Goal: Task Accomplishment & Management: Manage account settings

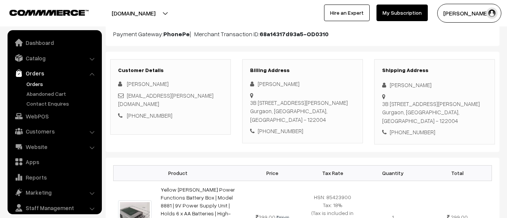
scroll to position [23, 0]
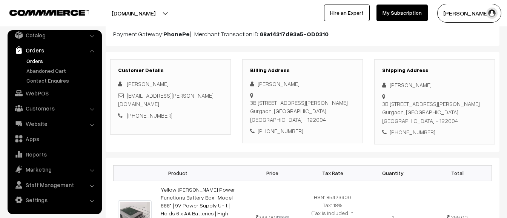
drag, startPoint x: 382, startPoint y: 103, endPoint x: 464, endPoint y: 112, distance: 81.9
click at [464, 112] on div "3B 102, Orris Aster Court, Sector 85, gurgaon Gurgaon, Haryana, India - 122004" at bounding box center [434, 113] width 105 height 26
copy div "3B 102, Orris Aster Court, Sector 85, gurgaon Gurgaon, Haryana, India - 122004"
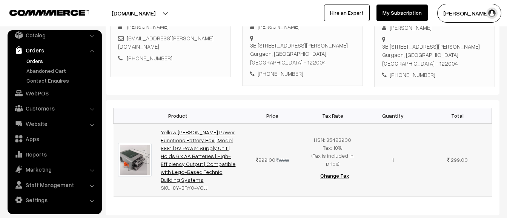
scroll to position [138, 0]
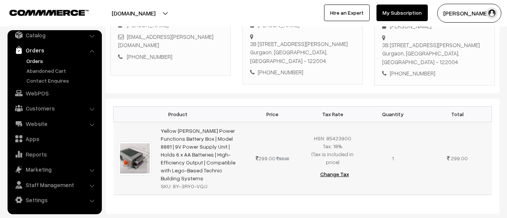
drag, startPoint x: 219, startPoint y: 163, endPoint x: 153, endPoint y: 152, distance: 66.4
click at [153, 152] on tr "Yellow Tommy Power Functions Battery Box | Model 8881 | 9V Power Supply Unit | …" at bounding box center [302, 158] width 378 height 73
copy tr "Yellow Tommy Power Functions Battery Box | Model 8881 | 9V Power Supply Unit | …"
click at [263, 164] on td "299.00 699.00" at bounding box center [272, 158] width 60 height 73
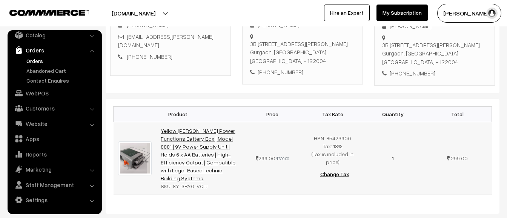
click at [188, 153] on link "Yellow Tommy Power Functions Battery Box | Model 8881 | 9V Power Supply Unit | …" at bounding box center [198, 154] width 75 height 54
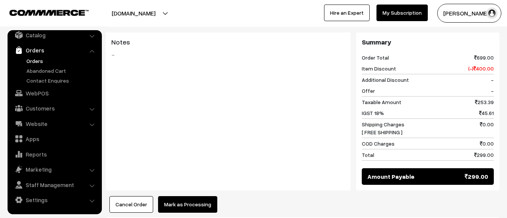
scroll to position [325, 0]
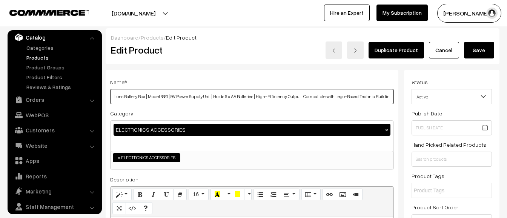
scroll to position [0, 72]
drag, startPoint x: 175, startPoint y: 96, endPoint x: 398, endPoint y: 97, distance: 223.5
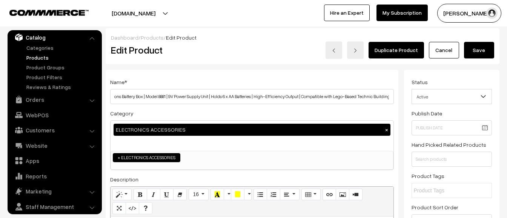
scroll to position [0, 0]
click at [489, 49] on button "Save" at bounding box center [479, 50] width 30 height 17
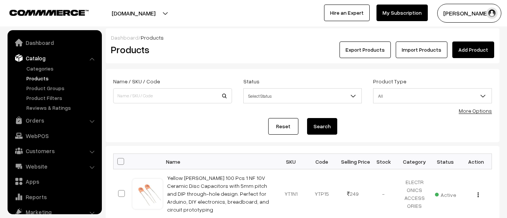
scroll to position [21, 0]
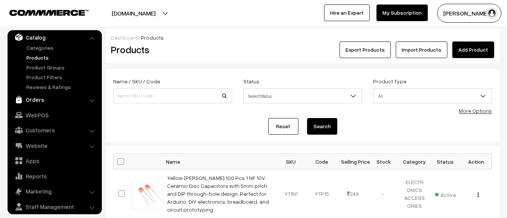
click at [48, 103] on link "Orders" at bounding box center [54, 100] width 90 height 14
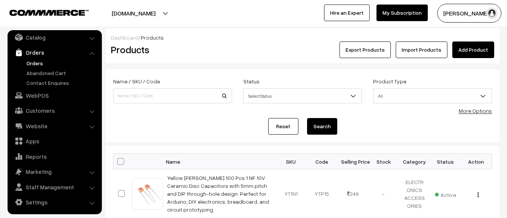
click at [49, 63] on link "Orders" at bounding box center [62, 63] width 75 height 8
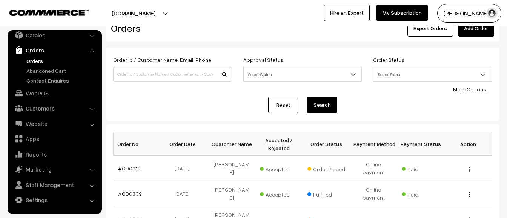
scroll to position [64, 0]
